Goal: Answer question/provide support

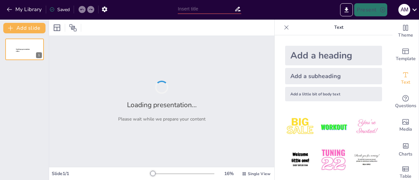
type input "تحليل الشمول المالي الرقمي وتأثيره على النمو الاقتصادي المستدام في ال[GEOGRAPHI…"
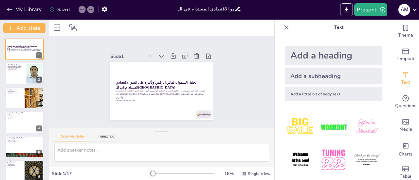
checkbox input "true"
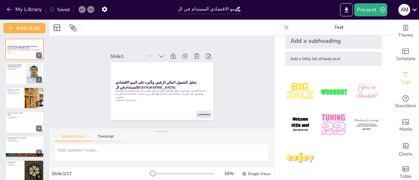
scroll to position [35, 0]
checkbox input "true"
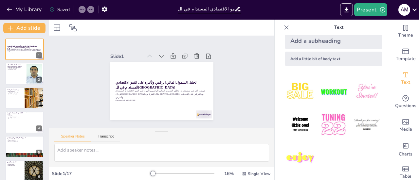
checkbox input "true"
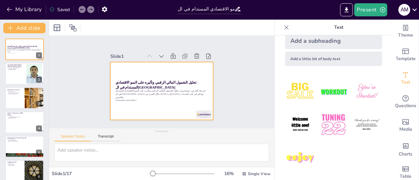
checkbox input "true"
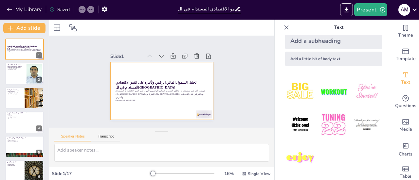
checkbox input "true"
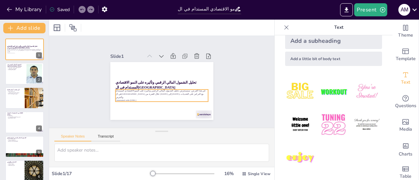
checkbox input "true"
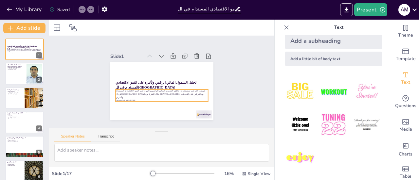
checkbox input "true"
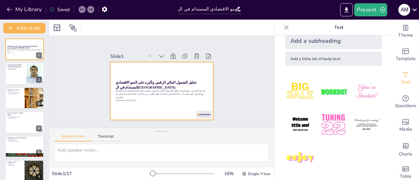
checkbox input "true"
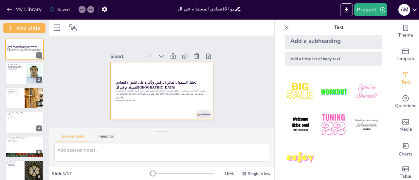
checkbox input "true"
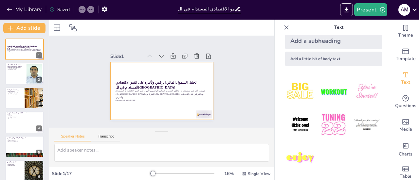
checkbox input "true"
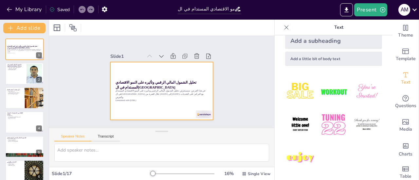
checkbox input "true"
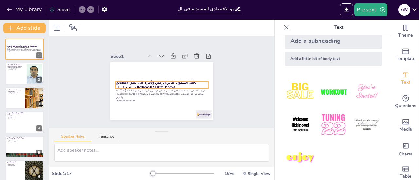
checkbox input "true"
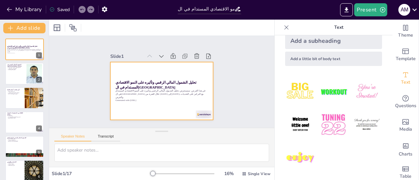
checkbox input "true"
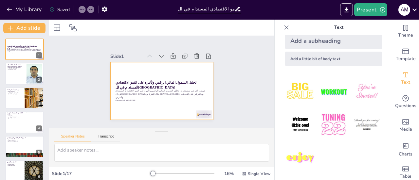
checkbox input "true"
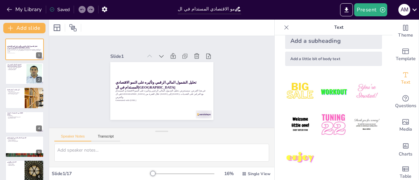
checkbox input "true"
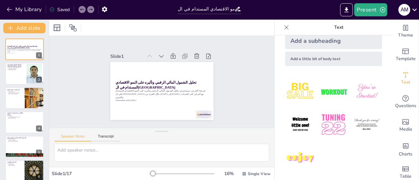
checkbox input "true"
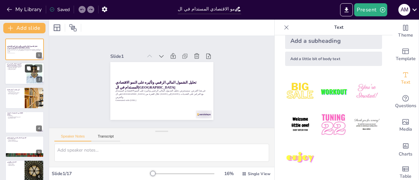
checkbox input "true"
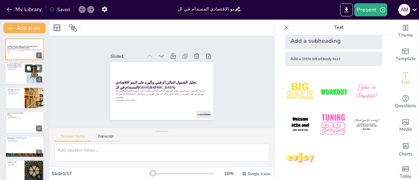
checkbox input "true"
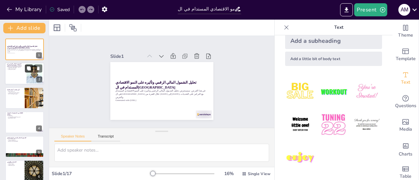
click at [29, 72] on button at bounding box center [29, 69] width 8 height 8
type textarea "التحسن في الشمول المالي الرقمي يعد خطوة إيجابية، ولكنه لا يزال غير كافٍ لمنافسة…"
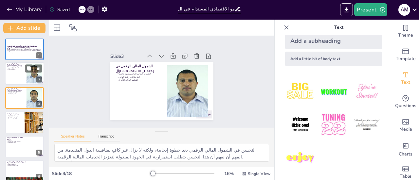
checkbox input "true"
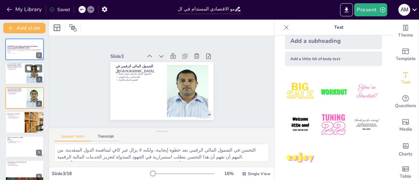
checkbox input "true"
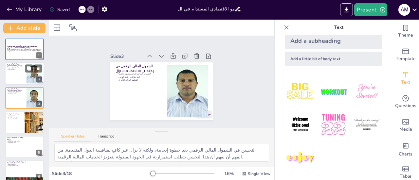
click at [18, 72] on div at bounding box center [24, 74] width 39 height 22
checkbox input "true"
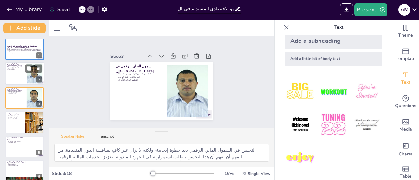
checkbox input "true"
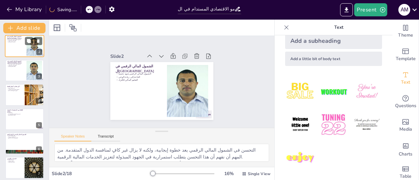
scroll to position [33, 0]
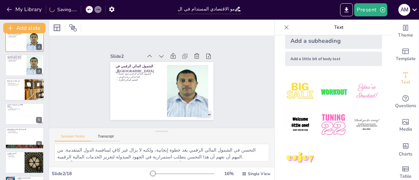
checkbox input "true"
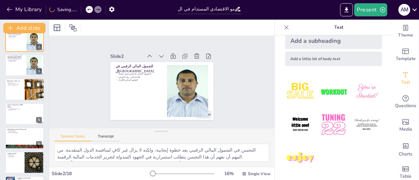
checkbox input "true"
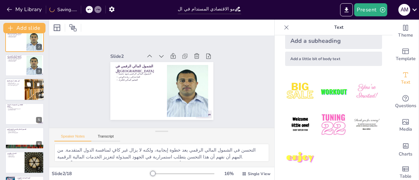
checkbox input "true"
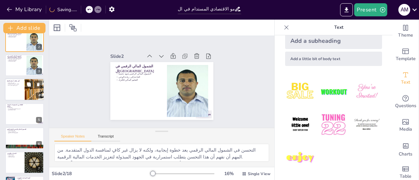
click at [18, 87] on div at bounding box center [24, 89] width 39 height 22
type textarea "تأثير تقلبات أسعار النفط على الاقتصاد الجزائري يعكس مدى اعتماد البلاد على هذا ا…"
checkbox input "true"
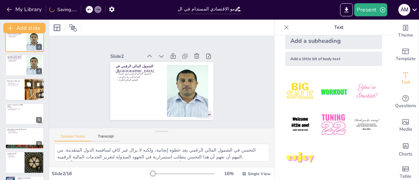
checkbox input "true"
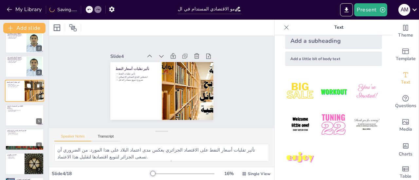
checkbox input "true"
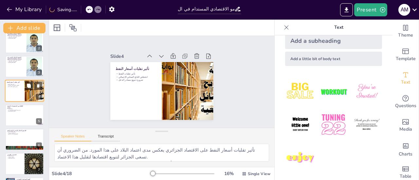
checkbox input "true"
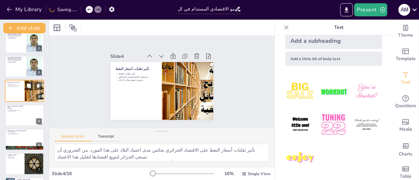
scroll to position [114, 0]
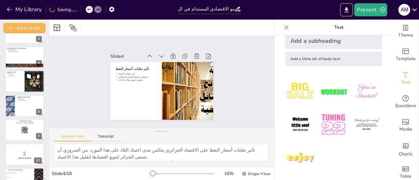
click at [20, 87] on div at bounding box center [24, 82] width 39 height 22
type textarea "التحديات المتعددة التي تواجه الشمول المالي الرقمي تتطلب استجابة شاملة من الحكوم…"
checkbox input "true"
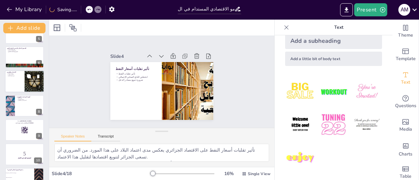
checkbox input "true"
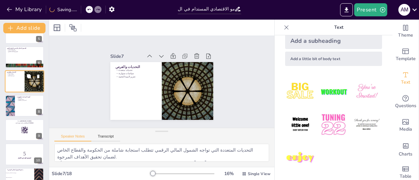
scroll to position [88, 0]
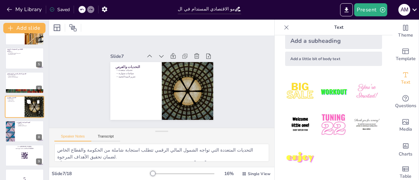
checkbox input "true"
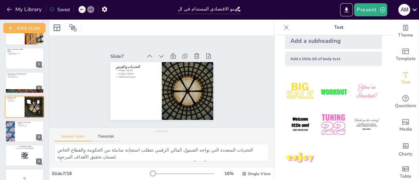
checkbox input "true"
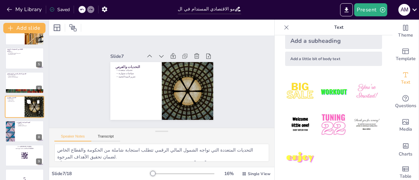
checkbox input "true"
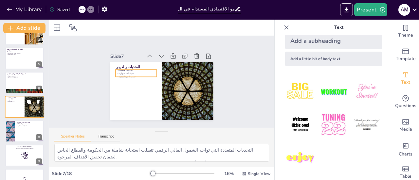
click at [20, 101] on p "تعزيز البنية التحتية" at bounding box center [15, 101] width 16 height 1
checkbox input "true"
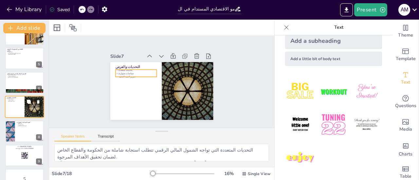
checkbox input "true"
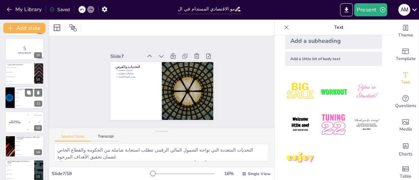
checkbox input "true"
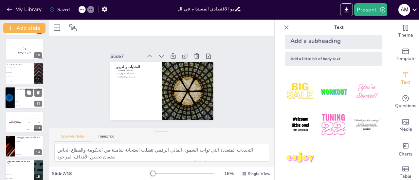
scroll to position [299, 0]
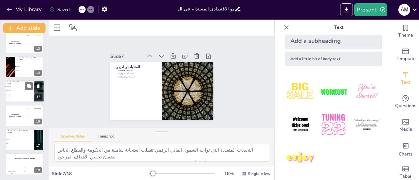
checkbox input "true"
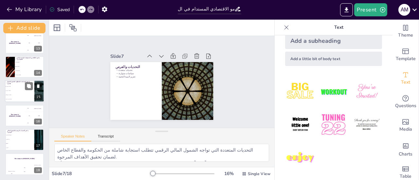
checkbox input "true"
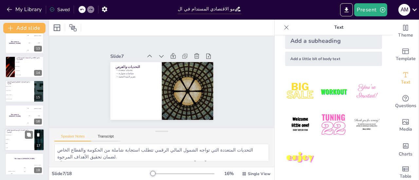
checkbox input "true"
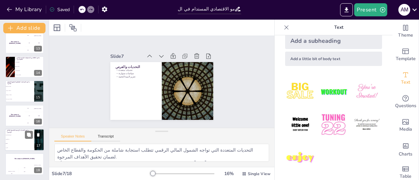
checkbox input "true"
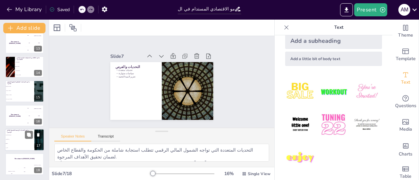
checkbox input "true"
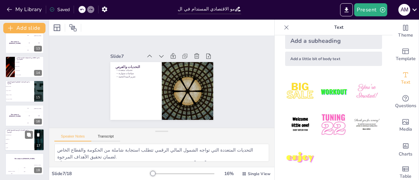
checkbox input "true"
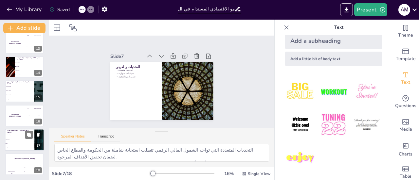
click at [22, 134] on li "نقص البنية التحتية" at bounding box center [19, 135] width 29 height 4
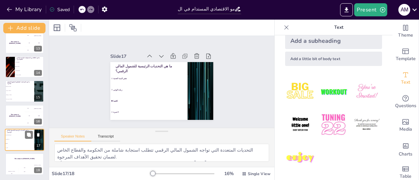
type textarea "الإجابة الصحيحة هي الخيار الثالث "كلاهما"، حيث أن نقص البنية التحتية وزيادة الو…"
checkbox input "true"
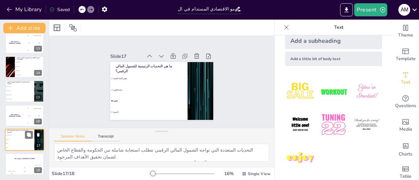
checkbox input "true"
